Goal: Check status

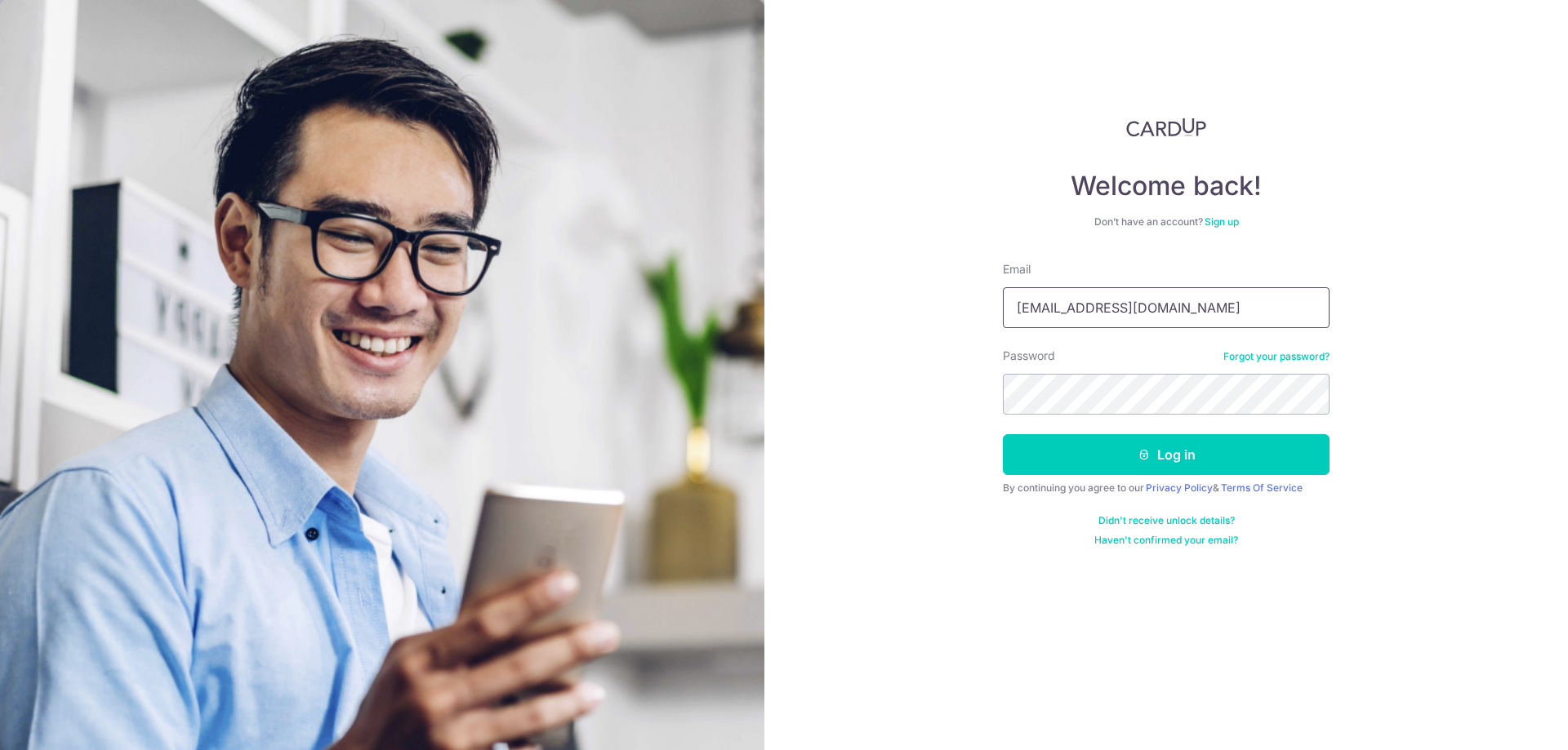
type input "[EMAIL_ADDRESS][DOMAIN_NAME]"
click at [1069, 441] on button "Log in" at bounding box center [1166, 454] width 327 height 41
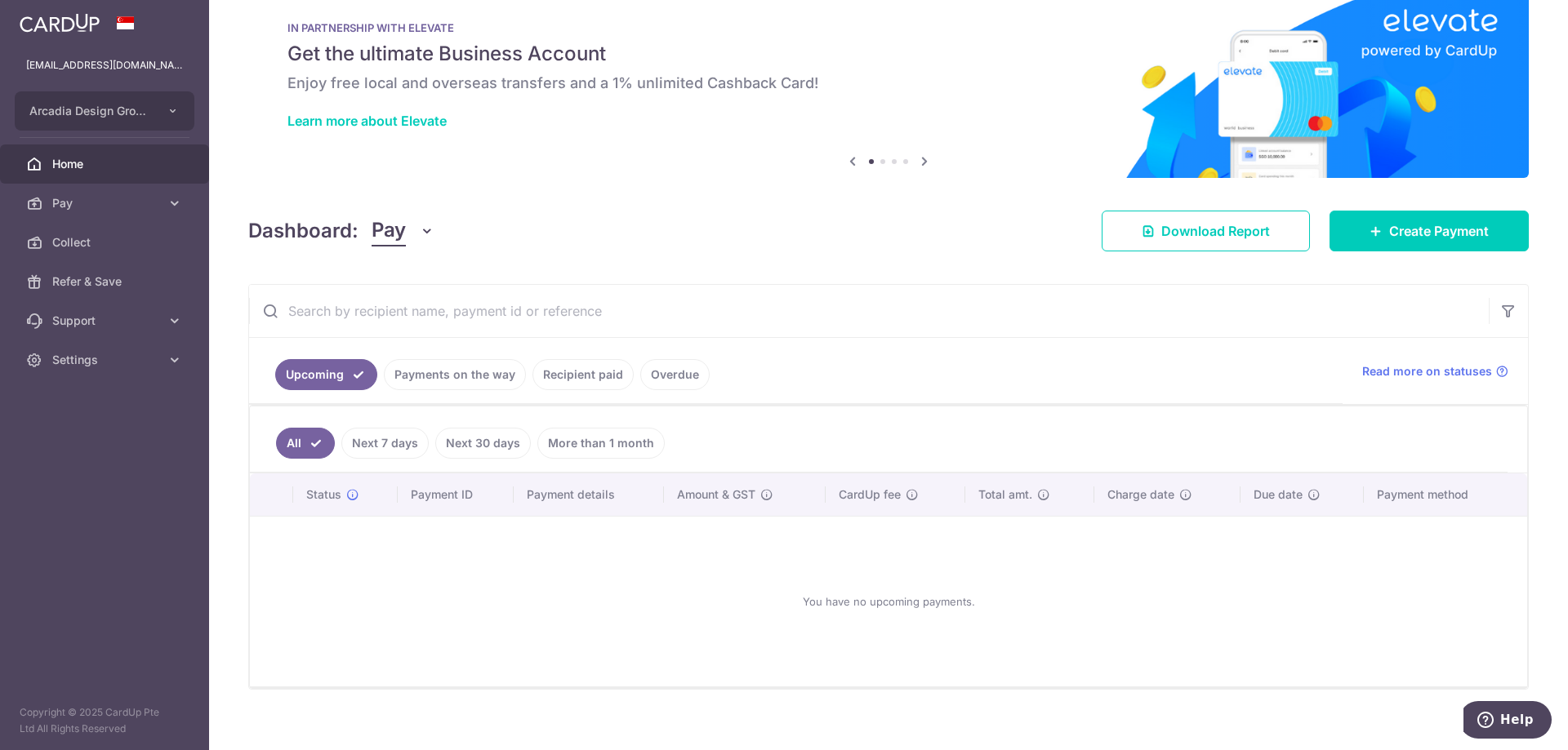
scroll to position [48, 0]
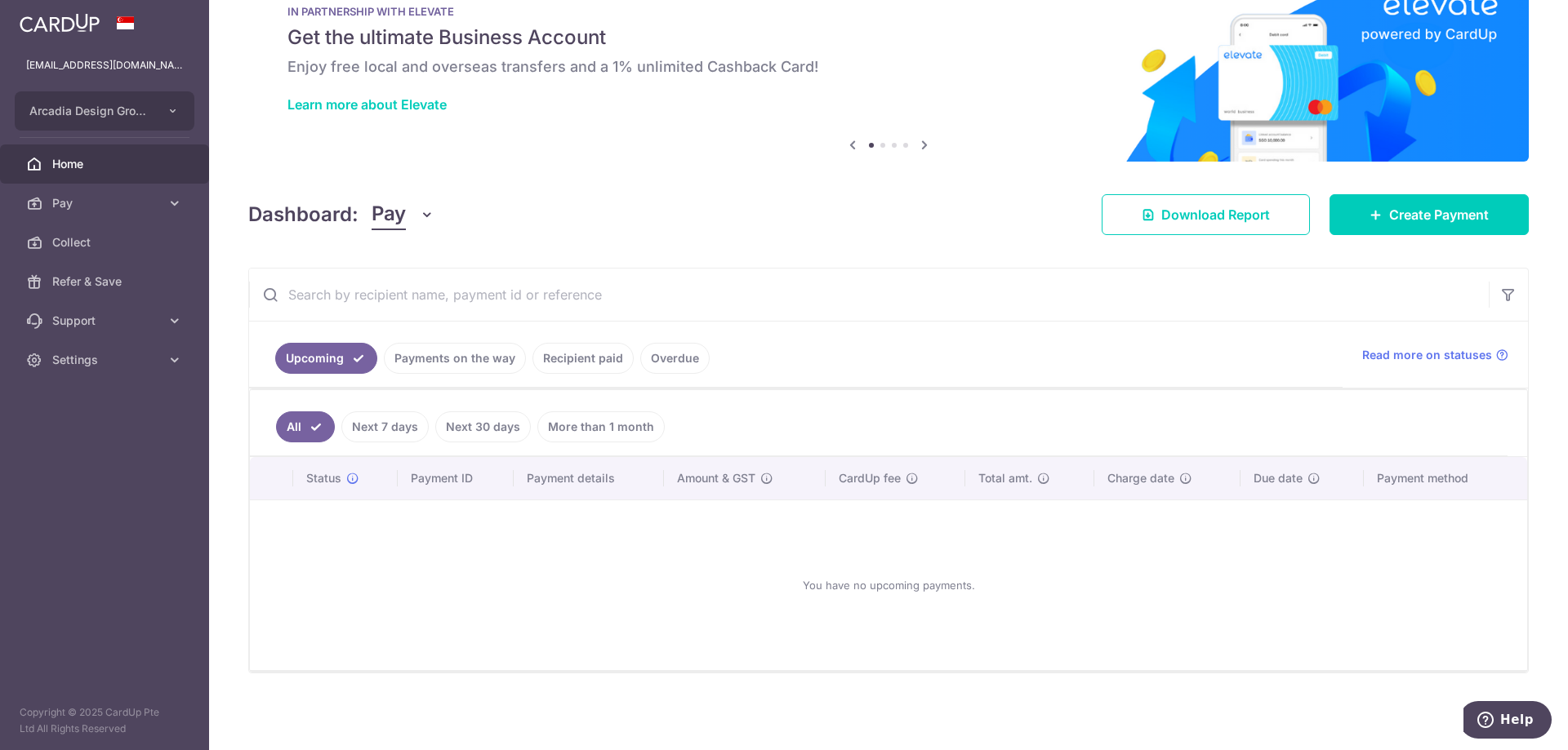
click at [495, 363] on link "Payments on the way" at bounding box center [454, 358] width 142 height 31
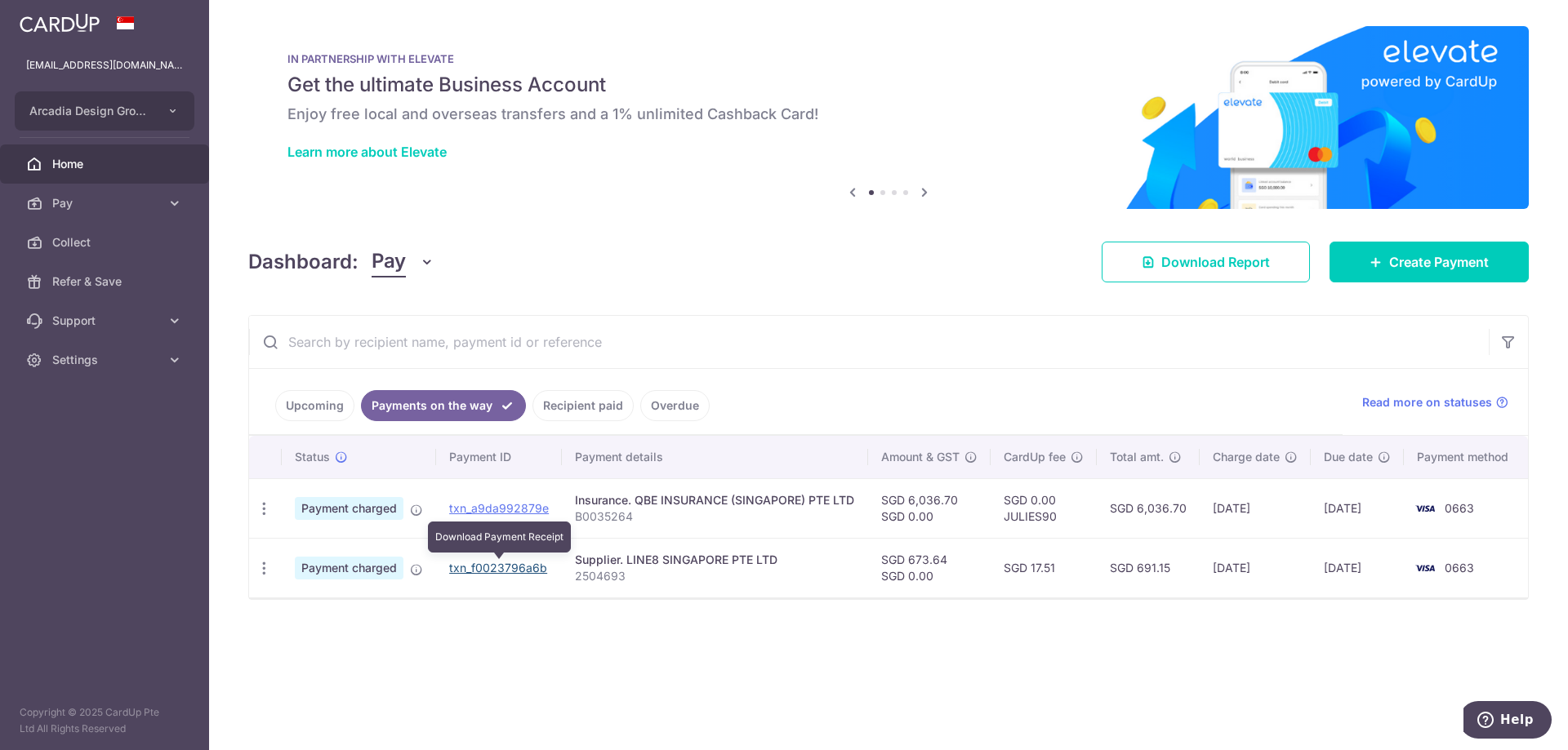
click at [512, 571] on link "txn_f0023796a6b" at bounding box center [497, 568] width 98 height 14
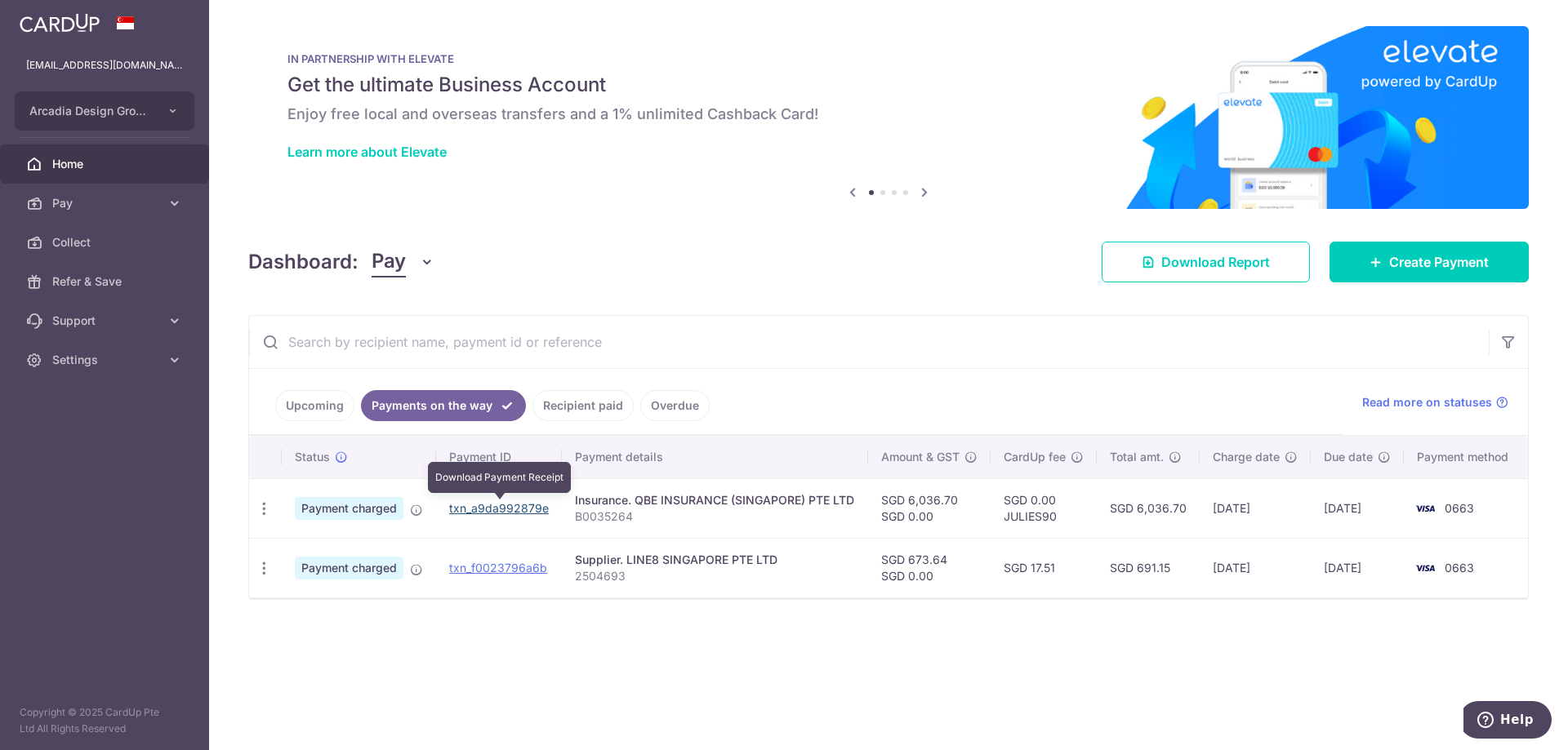
click at [519, 503] on link "txn_a9da992879e" at bounding box center [498, 507] width 100 height 14
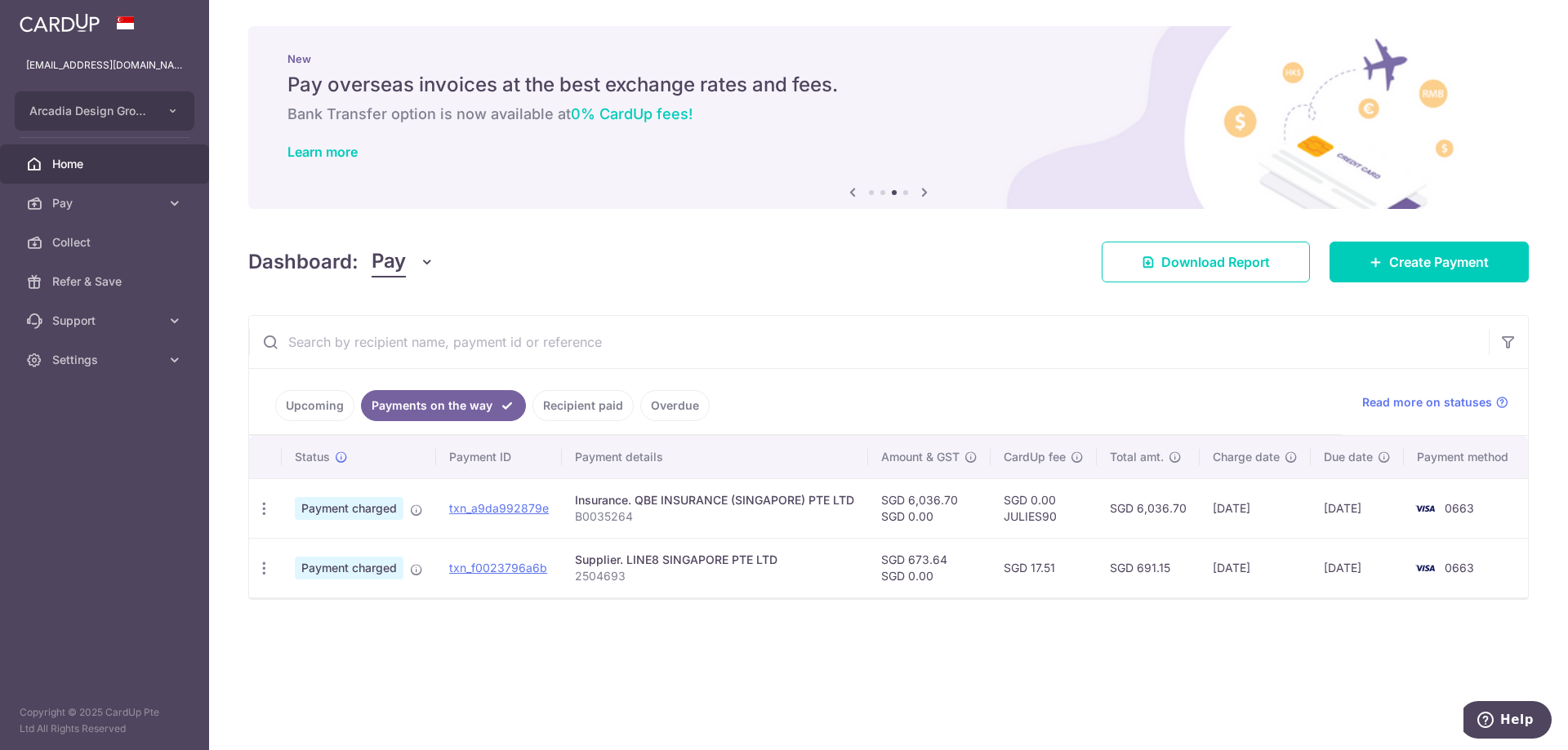
click at [578, 414] on link "Recipient paid" at bounding box center [583, 406] width 102 height 31
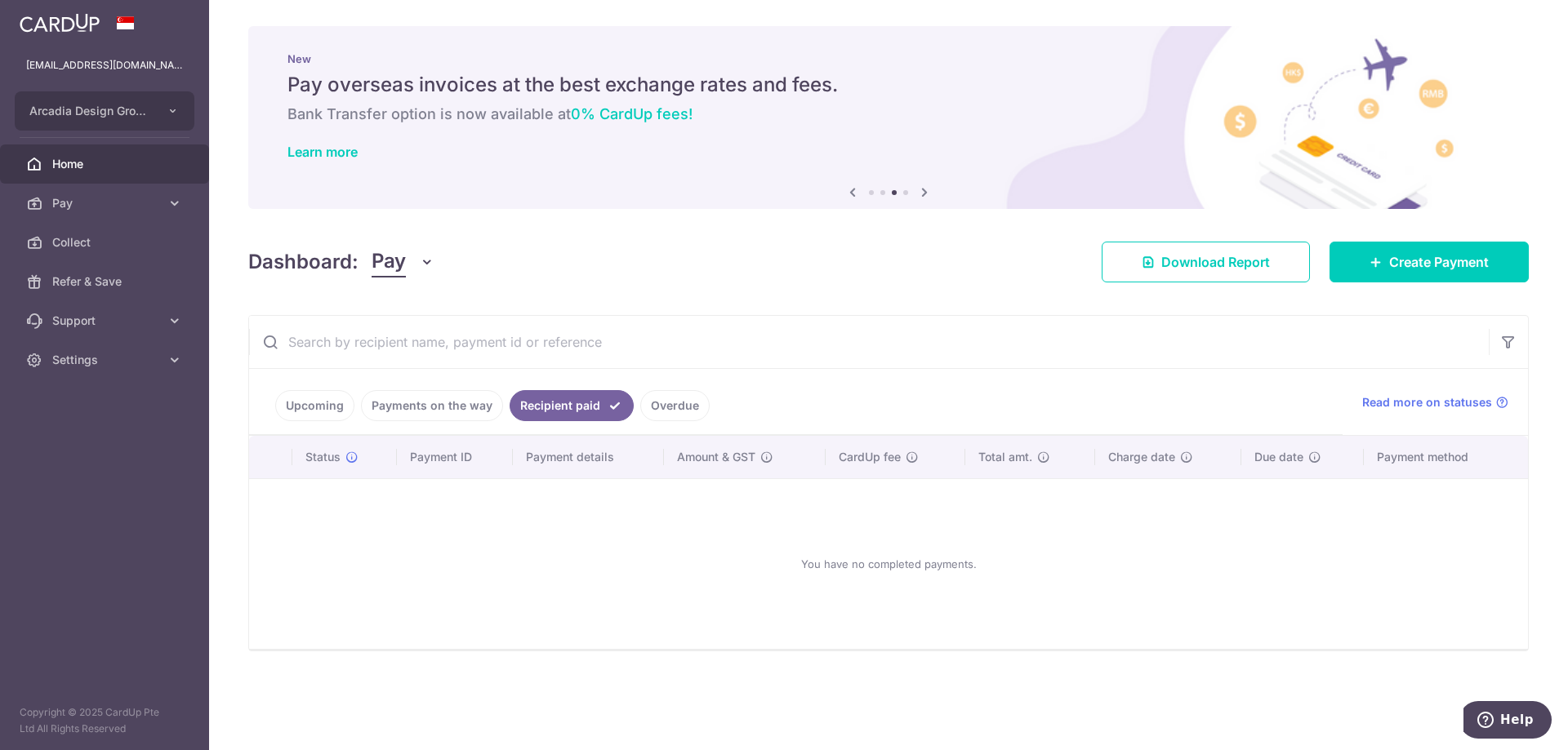
click at [431, 413] on link "Payments on the way" at bounding box center [431, 406] width 142 height 31
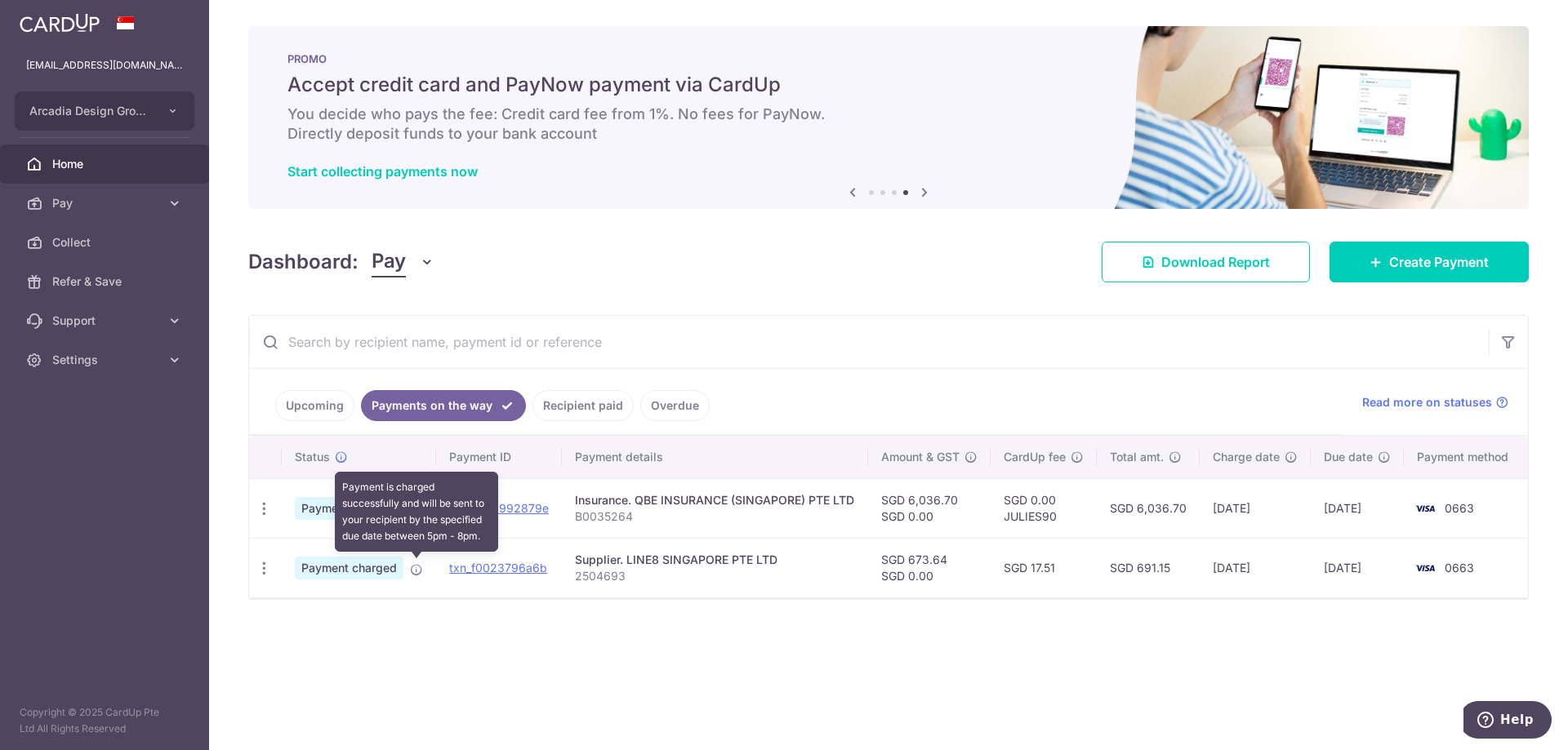
click at [414, 570] on icon at bounding box center [417, 570] width 13 height 13
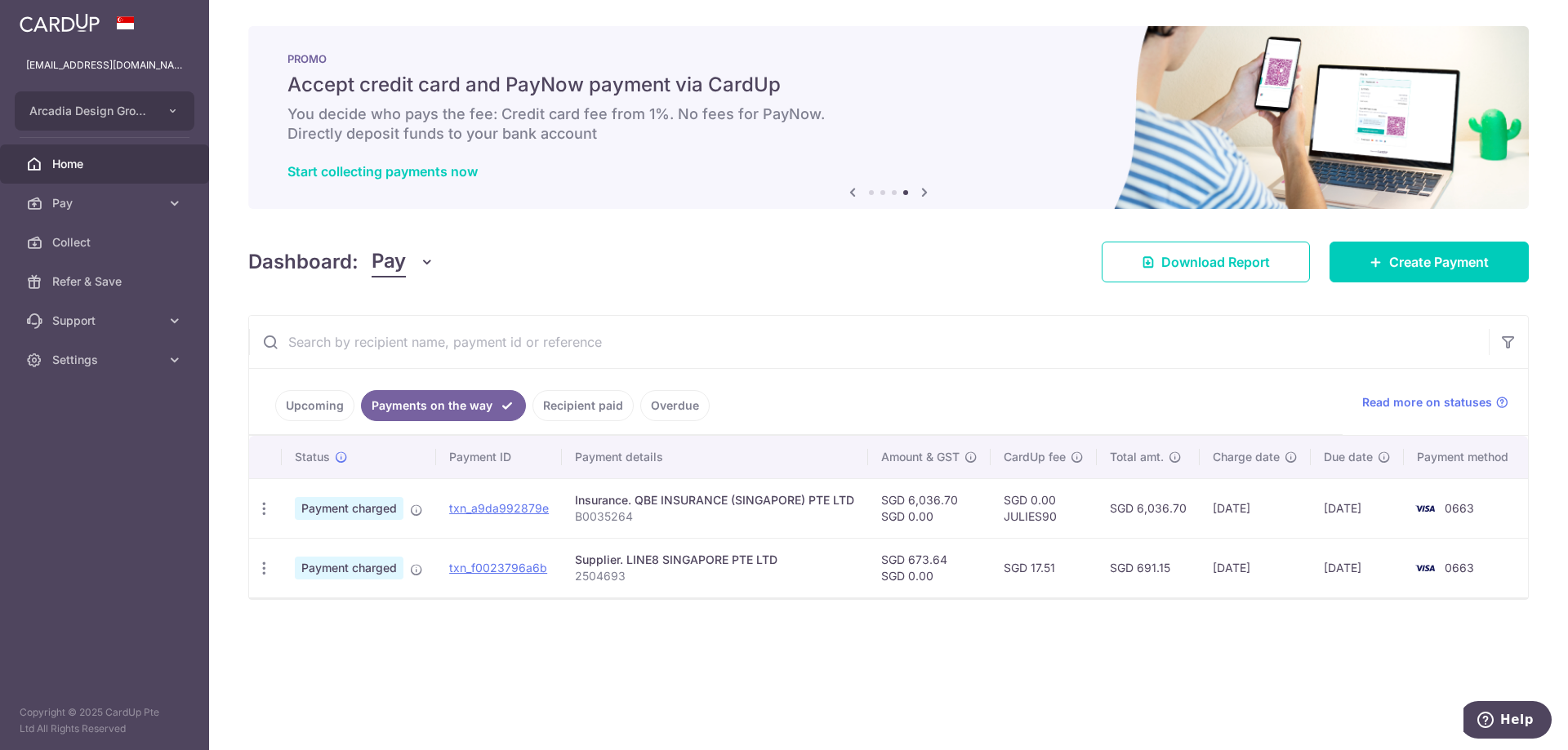
drag, startPoint x: 1029, startPoint y: 512, endPoint x: 1076, endPoint y: 492, distance: 51.1
click at [1029, 512] on td "SGD 0.00 JULIES90" at bounding box center [1043, 507] width 106 height 60
